Goal: Information Seeking & Learning: Learn about a topic

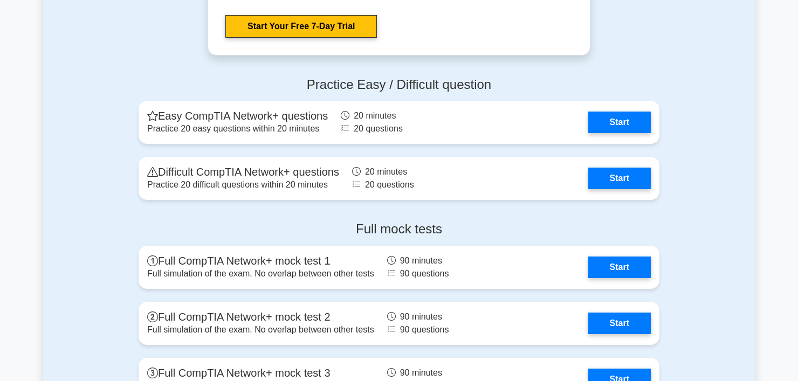
scroll to position [2124, 0]
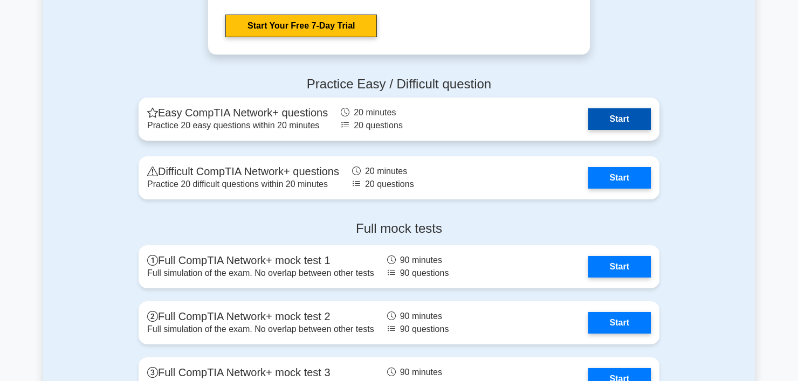
click at [614, 123] on link "Start" at bounding box center [619, 119] width 63 height 22
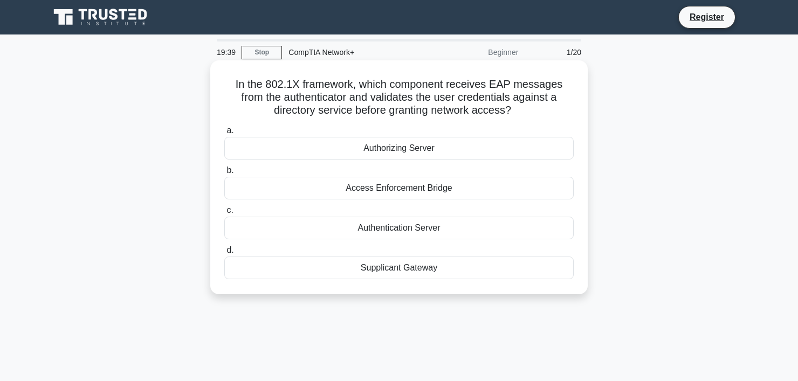
click at [463, 151] on div "Authorizing Server" at bounding box center [398, 148] width 349 height 23
click at [224, 134] on input "a. Authorizing Server" at bounding box center [224, 130] width 0 height 7
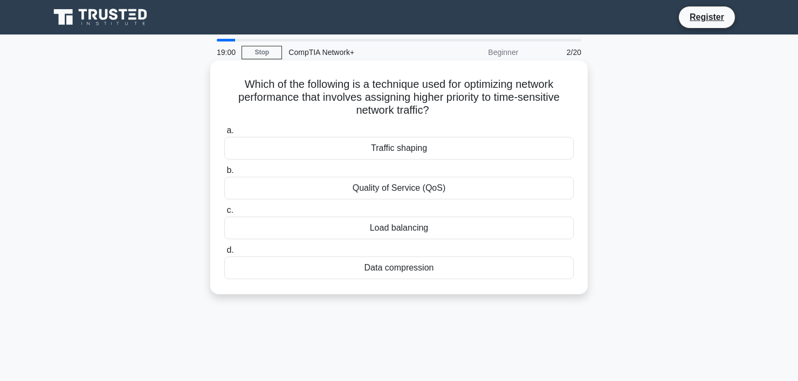
click at [391, 265] on div "Data compression" at bounding box center [398, 268] width 349 height 23
click at [224, 254] on input "d. Data compression" at bounding box center [224, 250] width 0 height 7
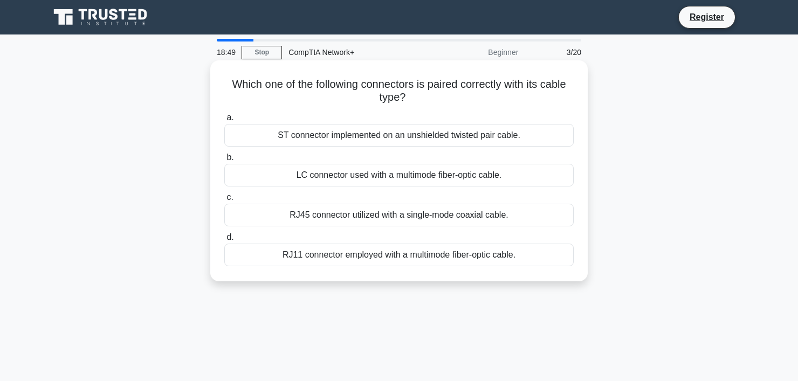
click at [465, 222] on div "RJ45 connector utilized with a single-mode coaxial cable." at bounding box center [398, 215] width 349 height 23
click at [224, 201] on input "c. RJ45 connector utilized with a single-mode coaxial cable." at bounding box center [224, 197] width 0 height 7
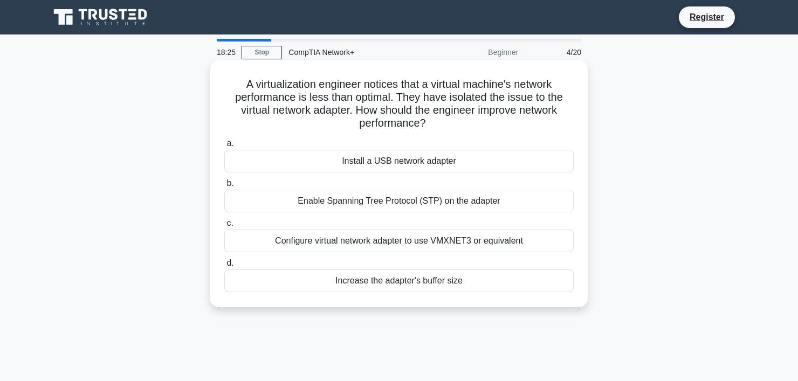
click at [488, 249] on div "Configure virtual network adapter to use VMXNET3 or equivalent" at bounding box center [398, 241] width 349 height 23
click at [224, 227] on input "c. Configure virtual network adapter to use VMXNET3 or equivalent" at bounding box center [224, 223] width 0 height 7
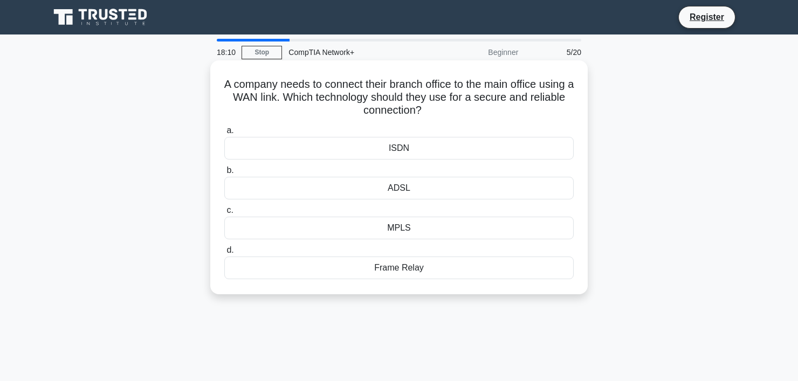
click at [450, 192] on div "ADSL" at bounding box center [398, 188] width 349 height 23
click at [224, 174] on input "b. ADSL" at bounding box center [224, 170] width 0 height 7
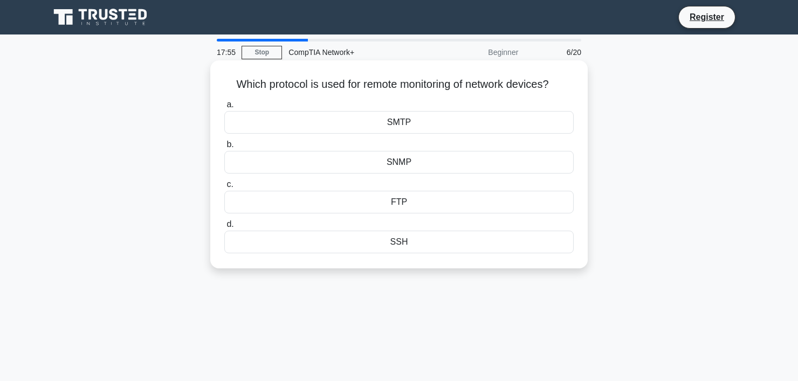
click at [446, 131] on div "SMTP" at bounding box center [398, 122] width 349 height 23
click at [224, 108] on input "a. SMTP" at bounding box center [224, 104] width 0 height 7
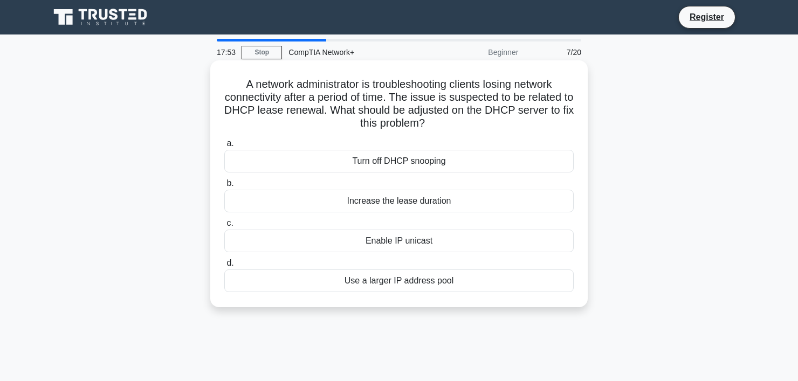
click at [458, 161] on div "Turn off DHCP snooping" at bounding box center [398, 161] width 349 height 23
click at [224, 147] on input "a. Turn off DHCP snooping" at bounding box center [224, 143] width 0 height 7
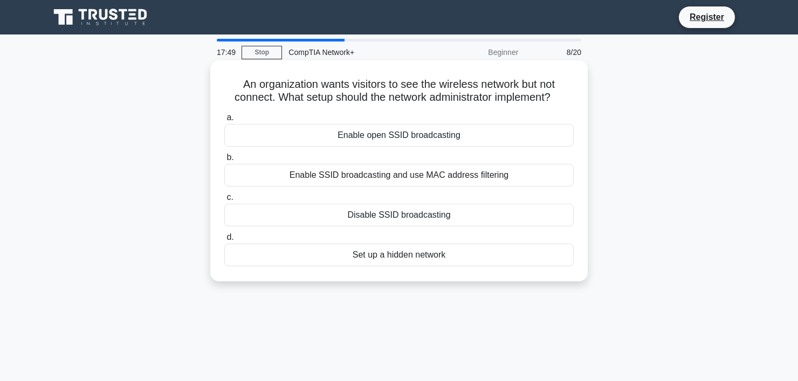
drag, startPoint x: 452, startPoint y: 146, endPoint x: 409, endPoint y: 130, distance: 46.6
click at [409, 130] on div "Enable open SSID broadcasting" at bounding box center [398, 135] width 349 height 23
click at [224, 121] on input "a. Enable open SSID broadcasting" at bounding box center [224, 117] width 0 height 7
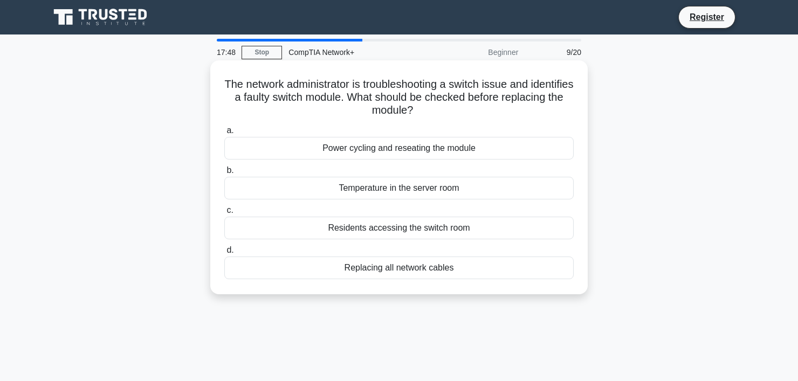
click at [402, 153] on div "Power cycling and reseating the module" at bounding box center [398, 148] width 349 height 23
click at [224, 134] on input "a. Power cycling and reseating the module" at bounding box center [224, 130] width 0 height 7
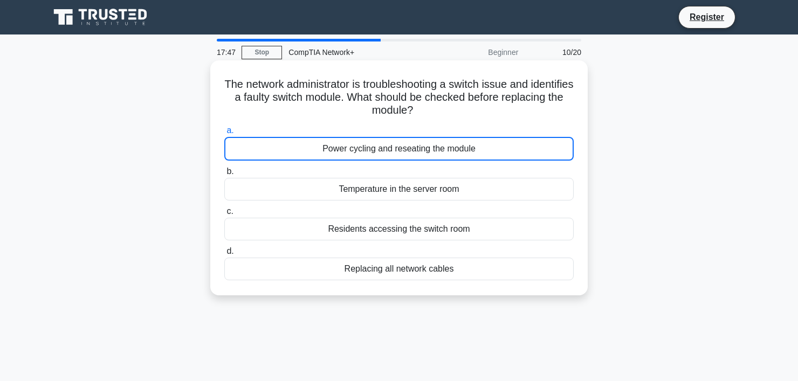
click at [400, 171] on label "b. Temperature in the server room" at bounding box center [398, 183] width 349 height 36
click at [224, 171] on input "b. Temperature in the server room" at bounding box center [224, 171] width 0 height 7
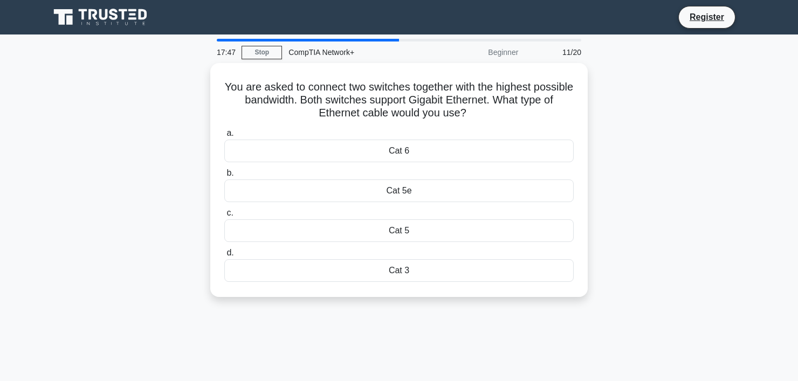
click at [400, 181] on div "Cat 5e" at bounding box center [398, 191] width 349 height 23
click at [224, 177] on input "b. Cat 5e" at bounding box center [224, 173] width 0 height 7
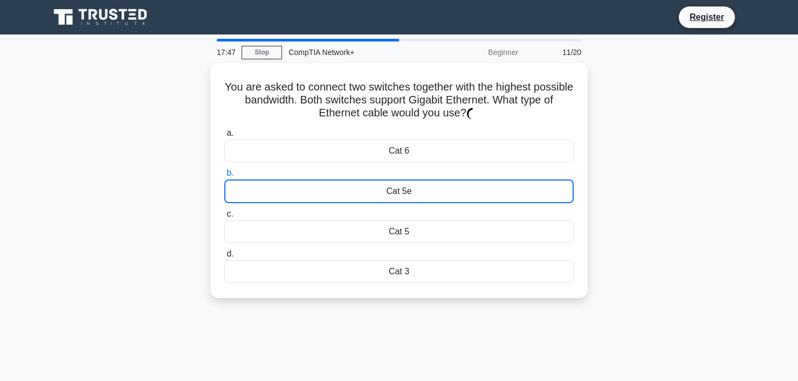
click at [400, 181] on div "Cat 5e" at bounding box center [398, 192] width 349 height 24
click at [224, 177] on input "b. Cat 5e" at bounding box center [224, 173] width 0 height 7
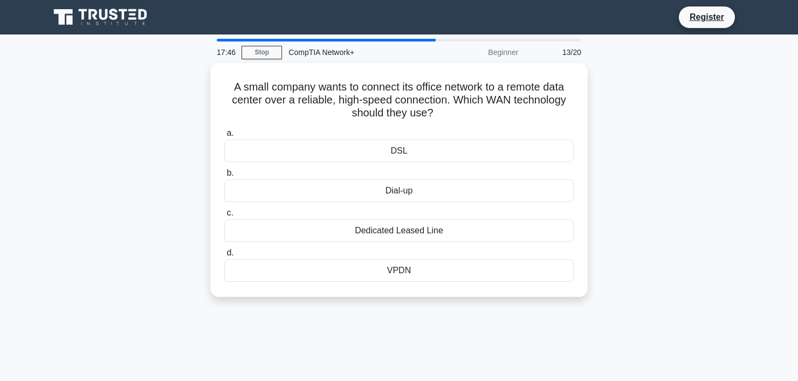
click at [399, 177] on label "b. Dial-up" at bounding box center [398, 185] width 349 height 36
click at [224, 177] on input "b. Dial-up" at bounding box center [224, 173] width 0 height 7
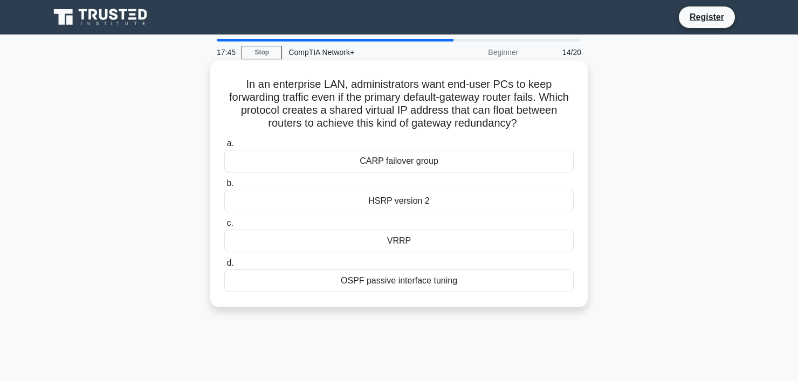
click at [389, 157] on div "CARP failover group" at bounding box center [398, 161] width 349 height 23
click at [224, 147] on input "a. CARP failover group" at bounding box center [224, 143] width 0 height 7
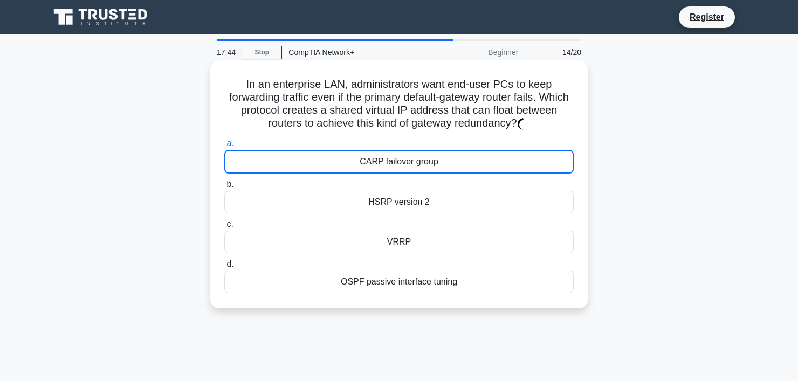
click at [389, 157] on div "CARP failover group" at bounding box center [398, 162] width 349 height 24
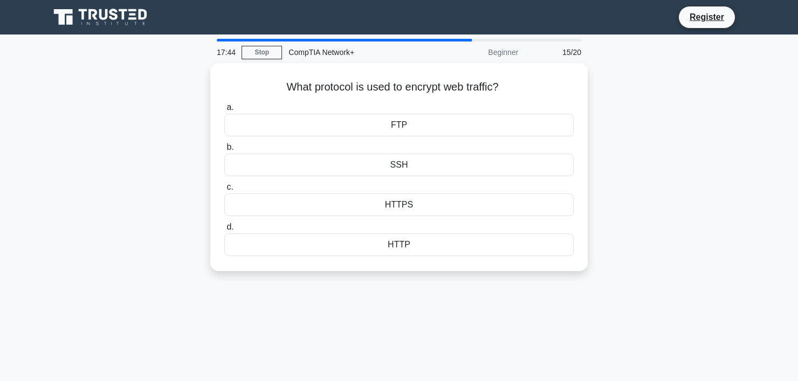
click at [392, 201] on div "HTTPS" at bounding box center [398, 205] width 349 height 23
click at [224, 191] on input "c. HTTPS" at bounding box center [224, 187] width 0 height 7
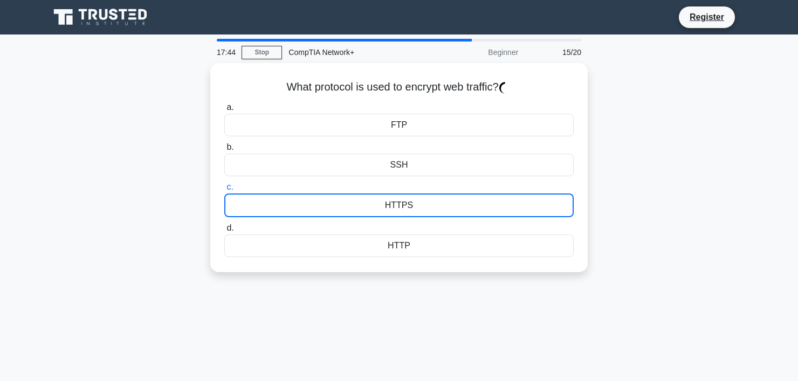
click at [392, 201] on div "HTTPS" at bounding box center [398, 206] width 349 height 24
click at [224, 191] on input "c. HTTPS" at bounding box center [224, 187] width 0 height 7
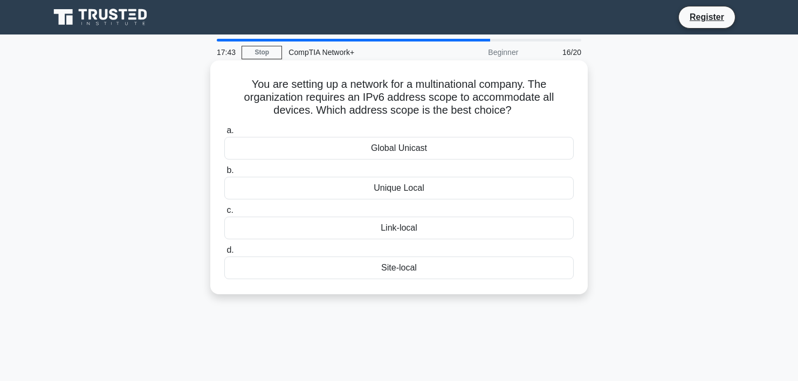
click at [323, 146] on div "Global Unicast" at bounding box center [398, 148] width 349 height 23
click at [224, 134] on input "a. Global Unicast" at bounding box center [224, 130] width 0 height 7
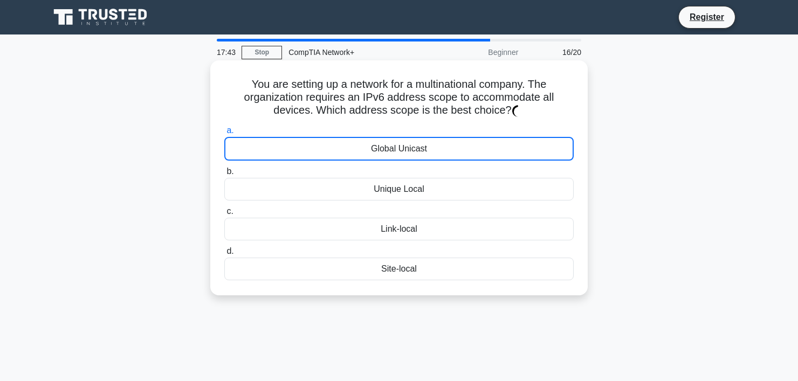
click at [323, 146] on div "Global Unicast" at bounding box center [398, 149] width 349 height 24
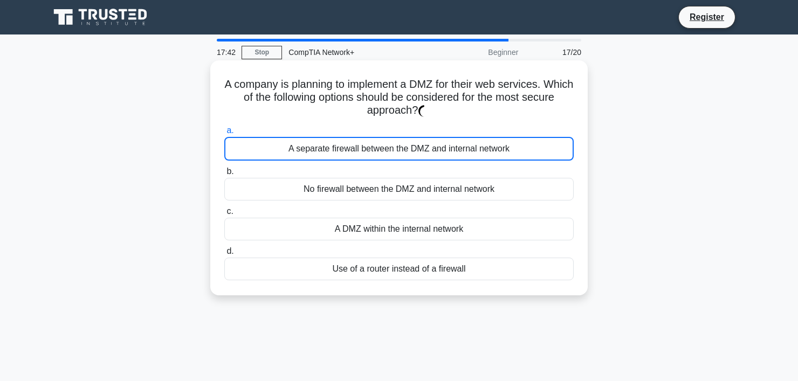
click at [324, 188] on div "No firewall between the DMZ and internal network" at bounding box center [398, 189] width 349 height 23
click at [224, 175] on input "b. No firewall between the DMZ and internal network" at bounding box center [224, 171] width 0 height 7
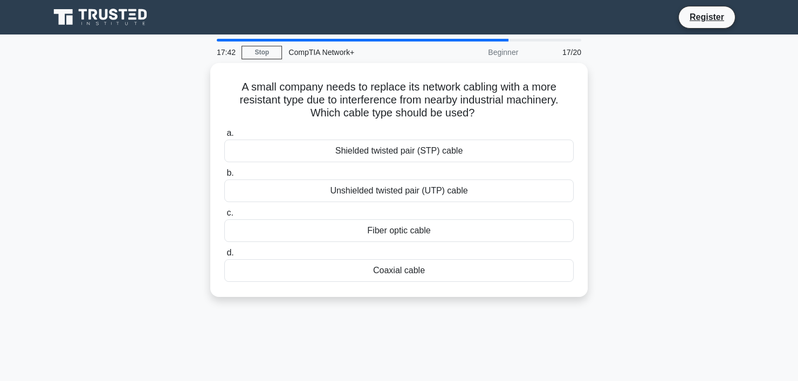
click at [324, 188] on div "Unshielded twisted pair (UTP) cable" at bounding box center [398, 191] width 349 height 23
click at [224, 177] on input "b. Unshielded twisted pair (UTP) cable" at bounding box center [224, 173] width 0 height 7
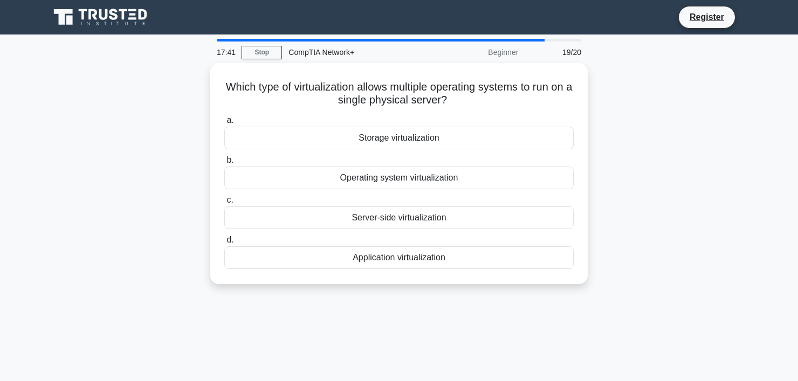
click at [337, 230] on div "a. Storage virtualization b. Operating system virtualization c. d." at bounding box center [399, 192] width 362 height 160
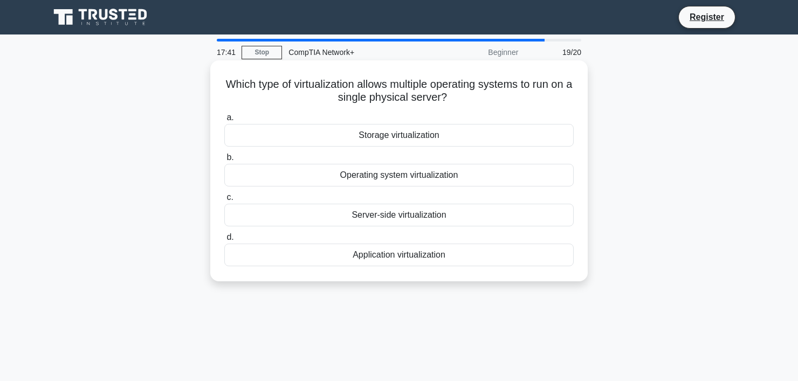
click at [337, 213] on div "Server-side virtualization" at bounding box center [398, 215] width 349 height 23
click at [224, 201] on input "c. Server-side virtualization" at bounding box center [224, 197] width 0 height 7
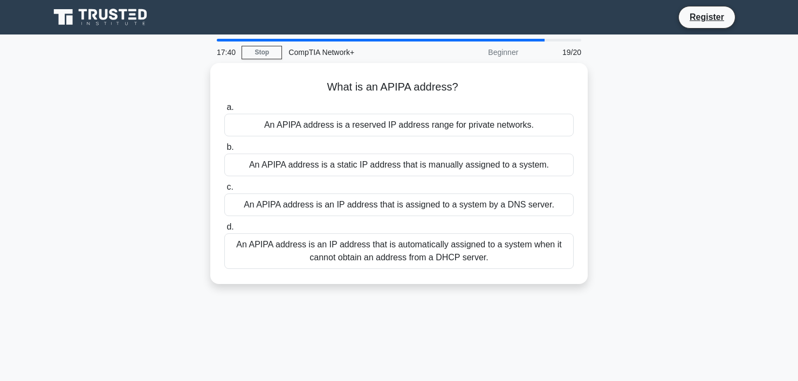
click at [337, 213] on div "a. An APIPA address is a reserved IP address range for private networks. b. An …" at bounding box center [399, 185] width 362 height 173
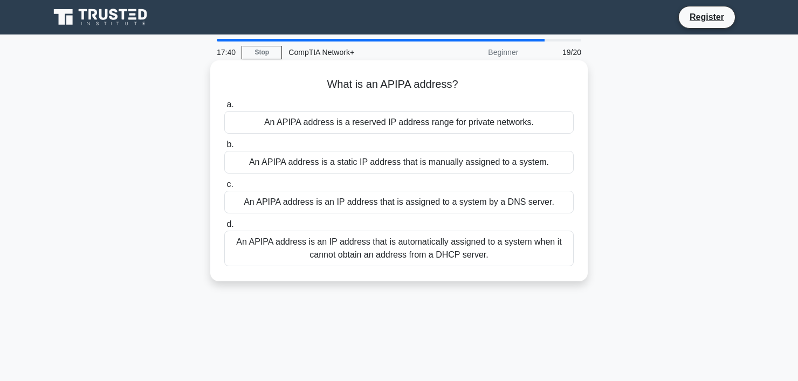
click at [337, 213] on div "a. An APIPA address is a reserved IP address range for private networks. b. An …" at bounding box center [399, 182] width 362 height 173
click at [320, 182] on label "c. An APIPA address is an IP address that is assigned to a system by a DNS serv…" at bounding box center [398, 196] width 349 height 36
click at [224, 182] on input "c. An APIPA address is an IP address that is assigned to a system by a DNS serv…" at bounding box center [224, 184] width 0 height 7
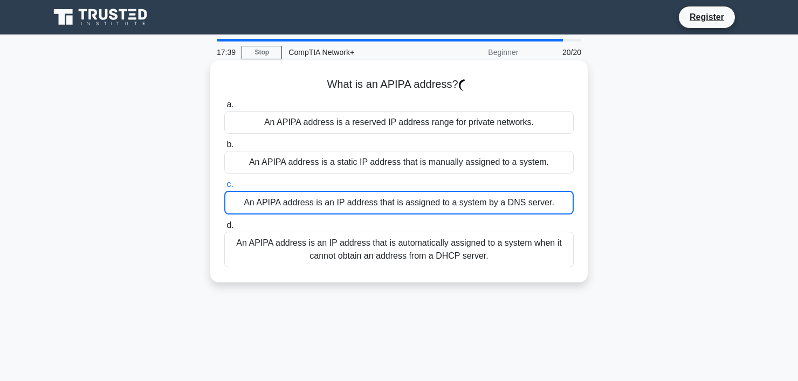
click at [315, 177] on div "a. An APIPA address is a reserved IP address range for private networks. b. An …" at bounding box center [399, 183] width 362 height 174
